Goal: Transaction & Acquisition: Download file/media

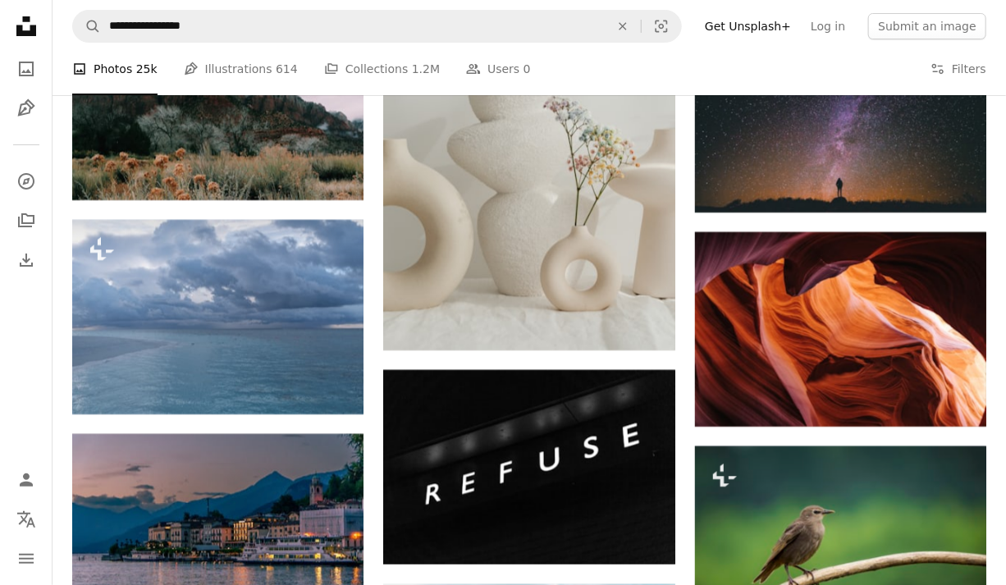
scroll to position [12600, 0]
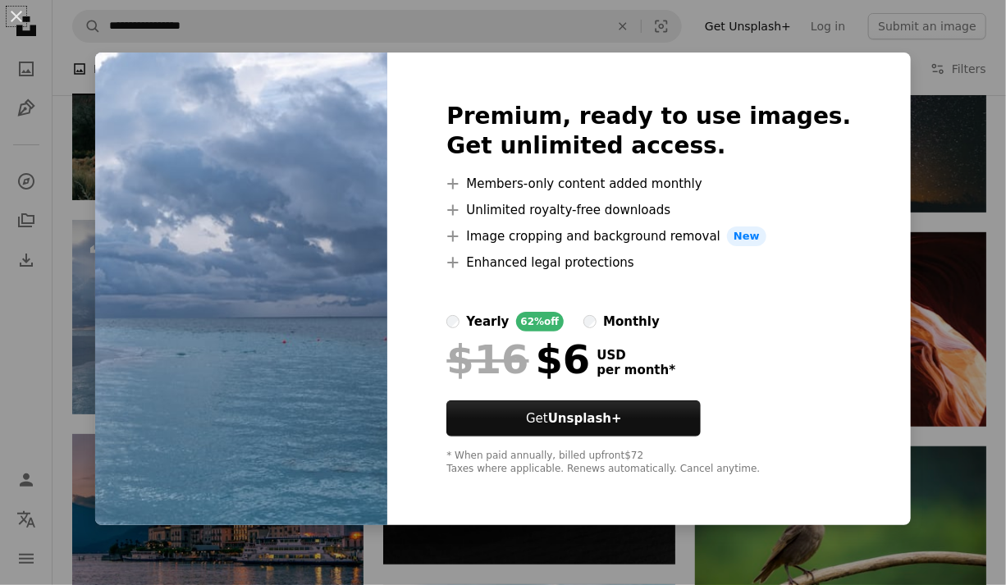
click at [1002, 206] on div "An X shape Premium, ready to use images. Get unlimited access. A plus sign Memb…" at bounding box center [503, 292] width 1006 height 585
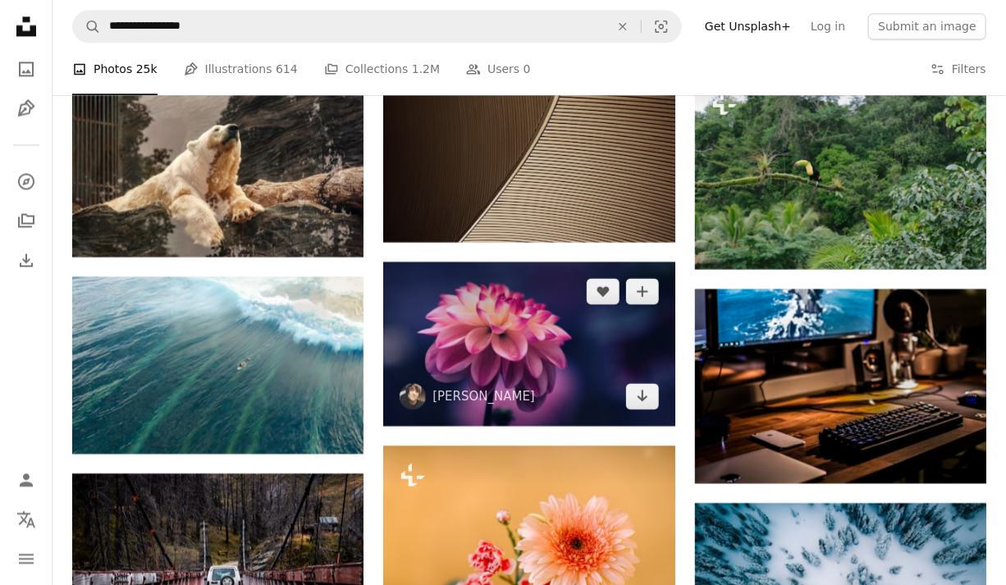
scroll to position [16680, 0]
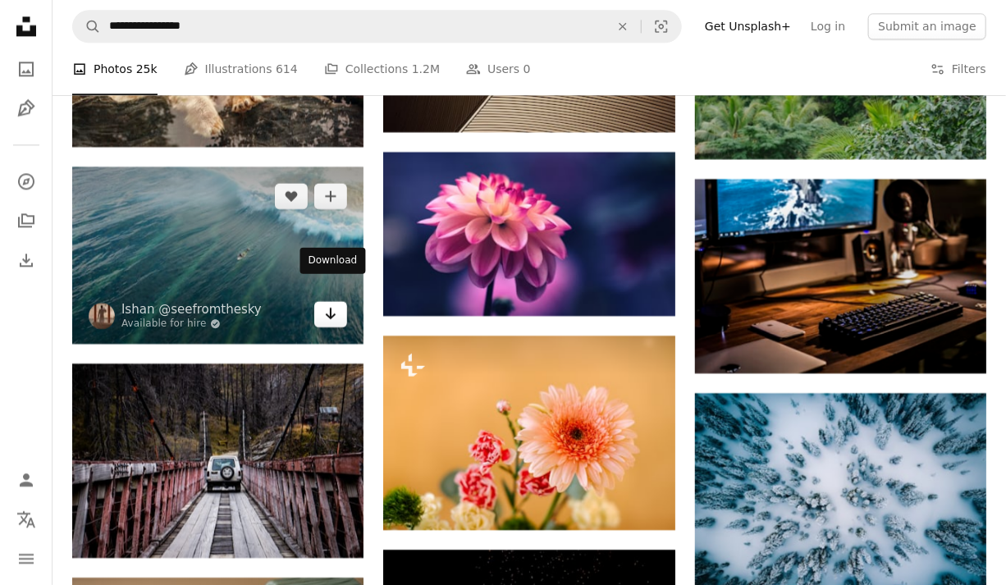
click at [333, 304] on icon "Arrow pointing down" at bounding box center [330, 314] width 13 height 20
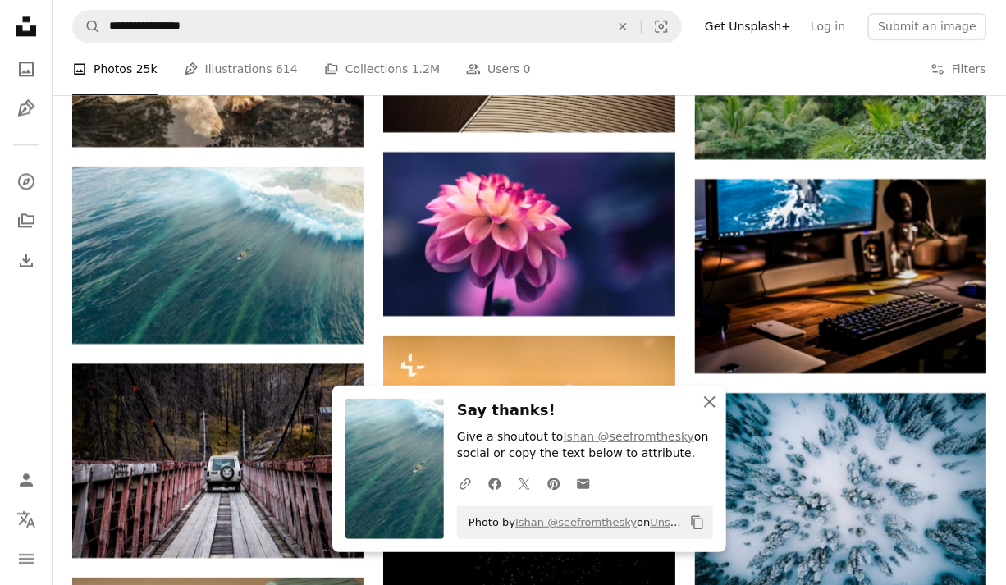
click at [711, 399] on icon "An X shape" at bounding box center [710, 402] width 20 height 20
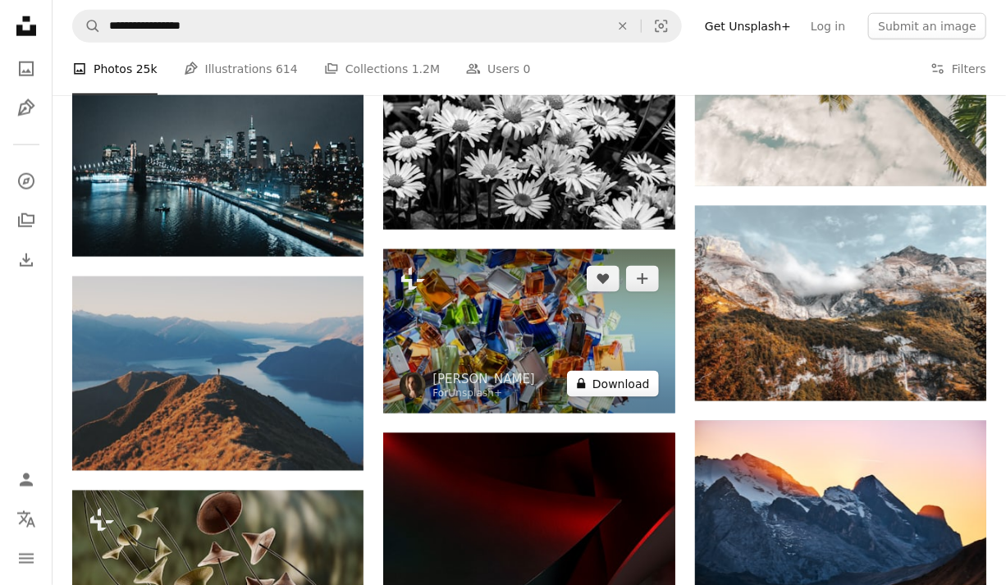
scroll to position [28367, 0]
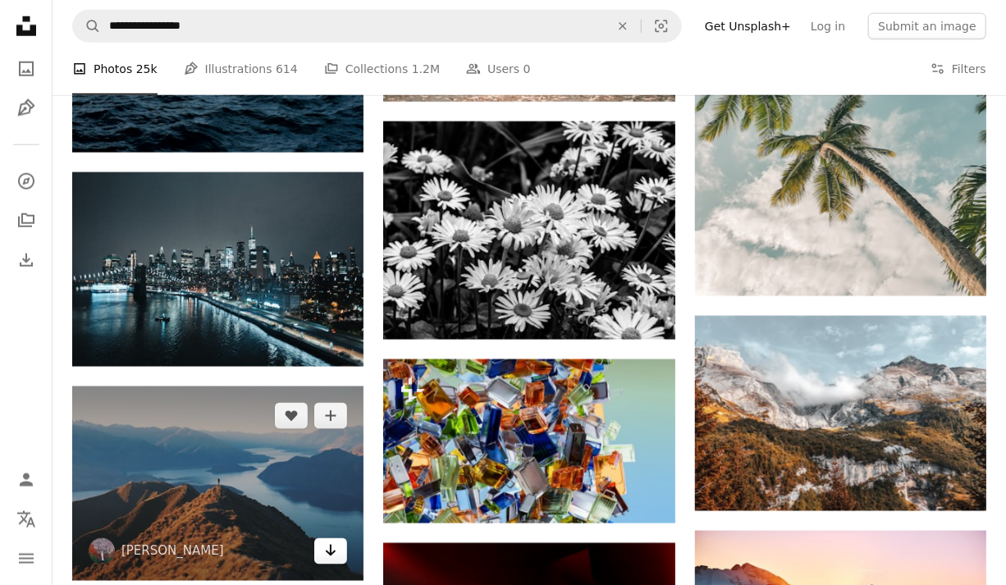
click at [331, 541] on icon "Arrow pointing down" at bounding box center [330, 551] width 13 height 20
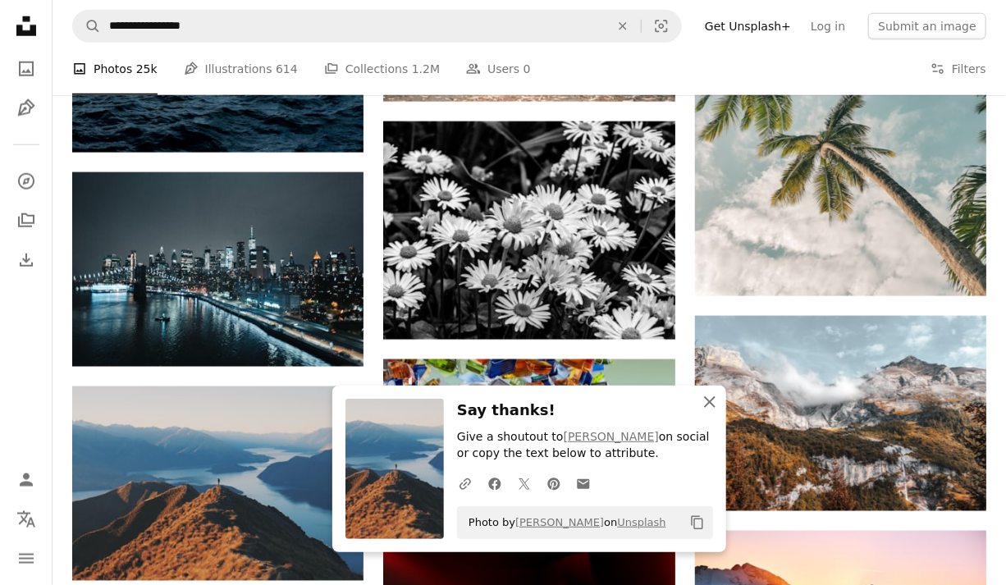
click at [710, 403] on icon "button" at bounding box center [709, 401] width 11 height 11
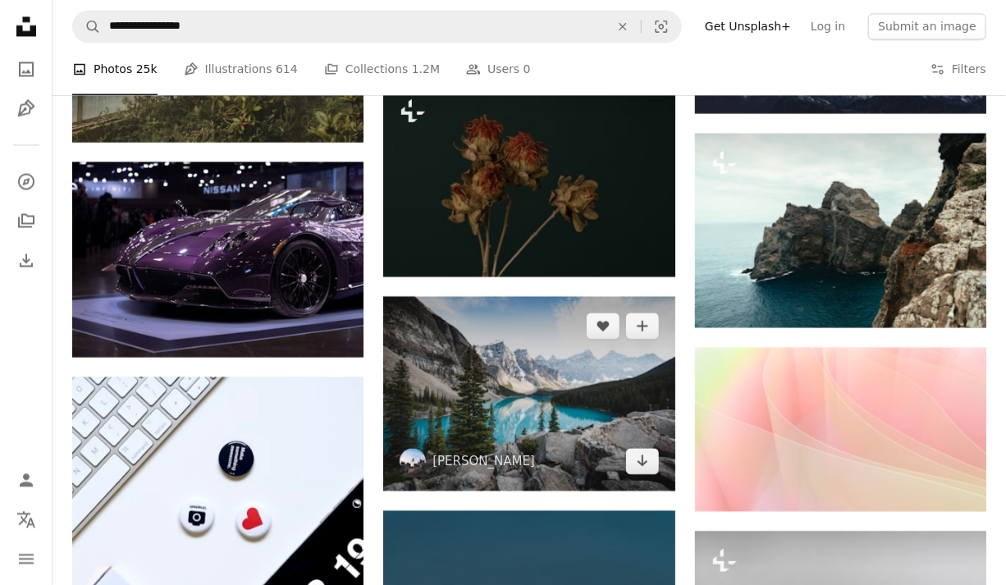
scroll to position [31674, 0]
